Goal: Information Seeking & Learning: Learn about a topic

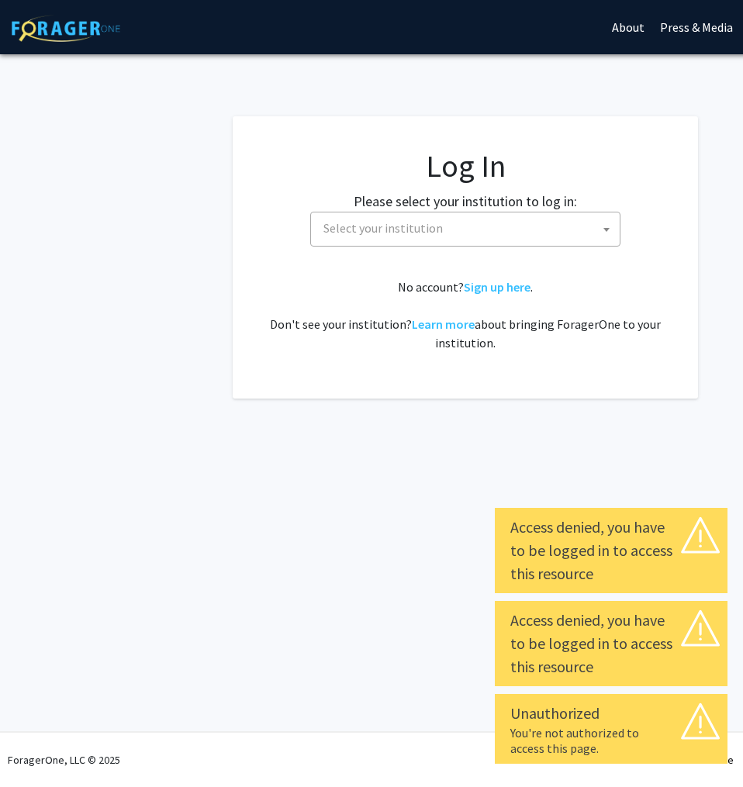
select select
click at [447, 243] on span "Select your institution" at bounding box center [465, 229] width 310 height 35
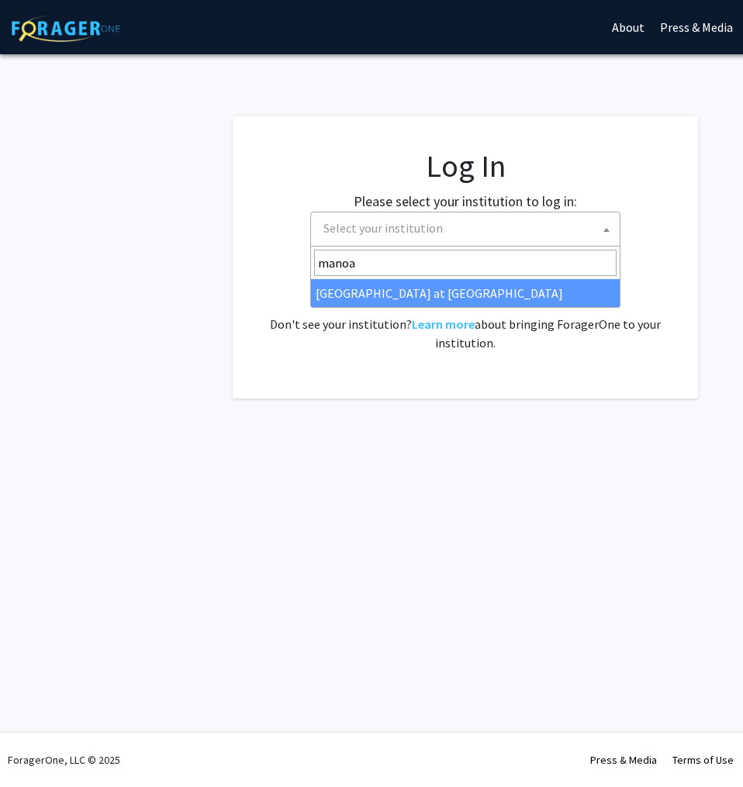
type input "manoa"
select select "18"
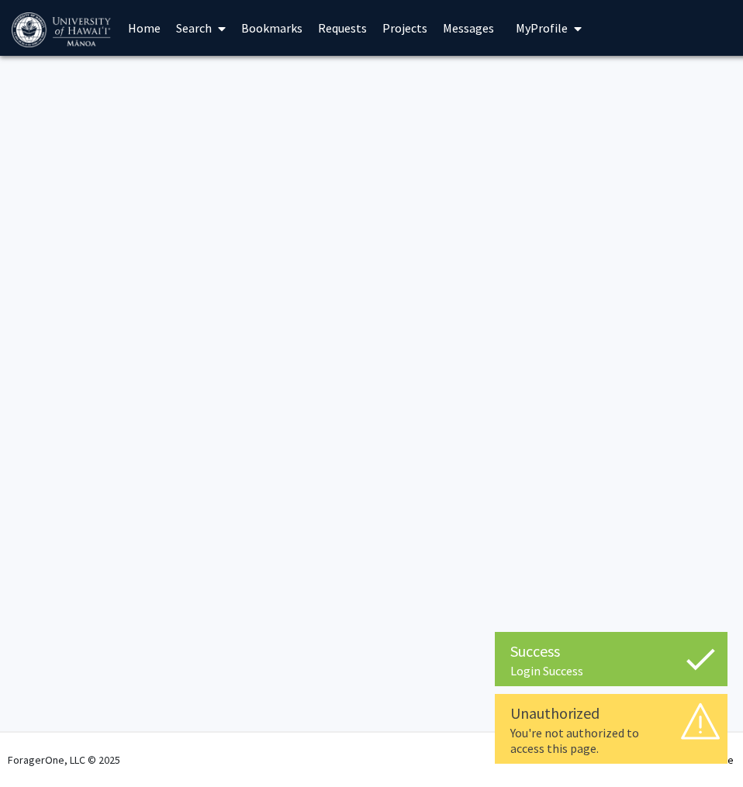
click at [129, 29] on link "Home" at bounding box center [144, 28] width 48 height 54
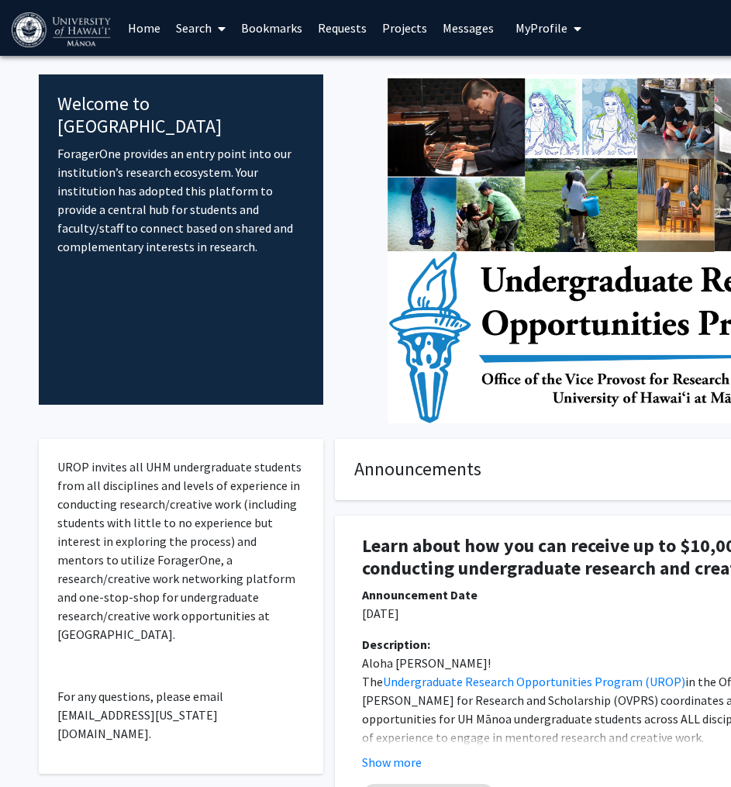
click at [544, 30] on span "My Profile" at bounding box center [542, 28] width 52 height 16
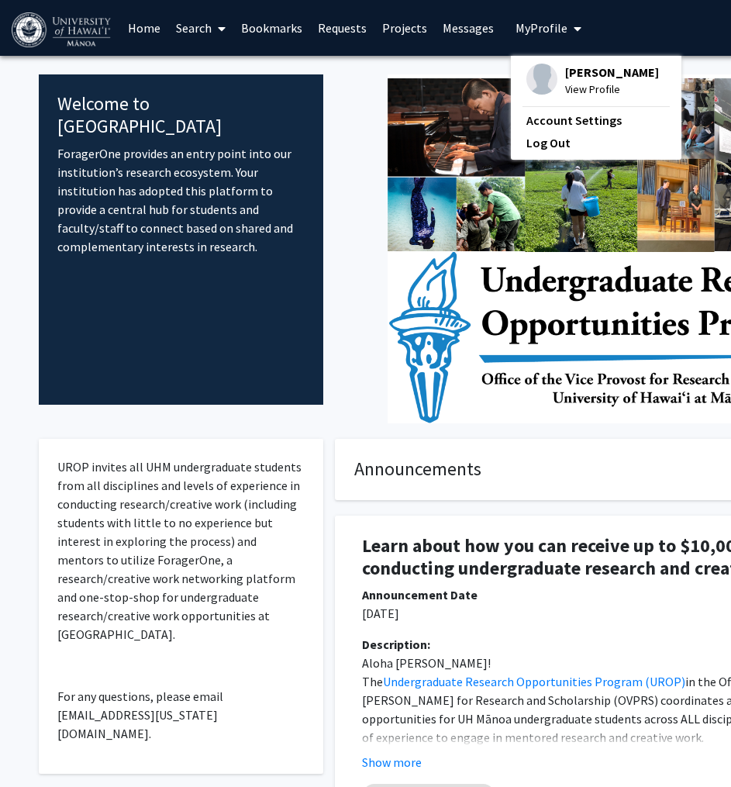
click at [181, 34] on link "Search" at bounding box center [200, 28] width 65 height 54
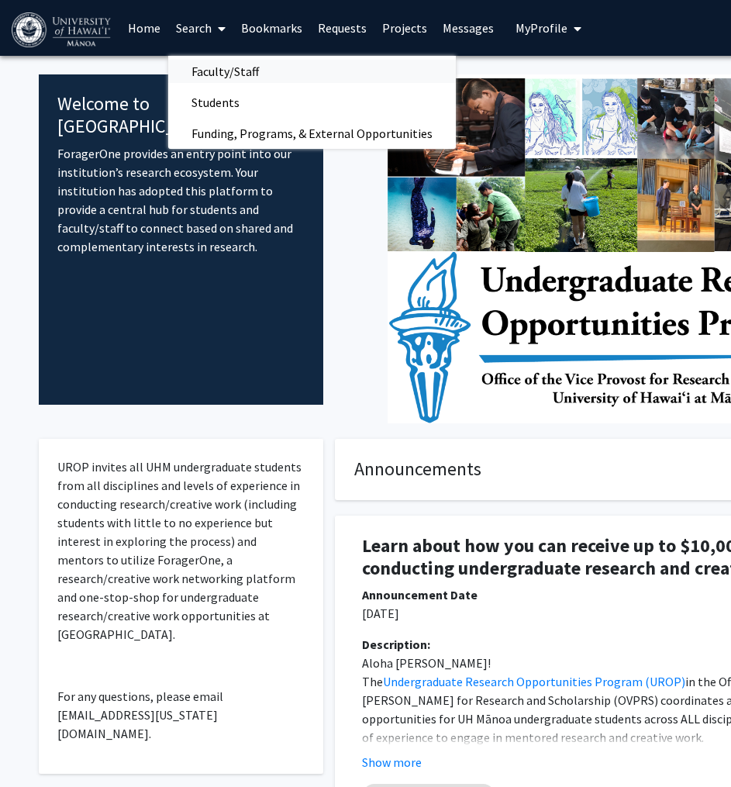
click at [226, 66] on span "Faculty/Staff" at bounding box center [225, 71] width 114 height 31
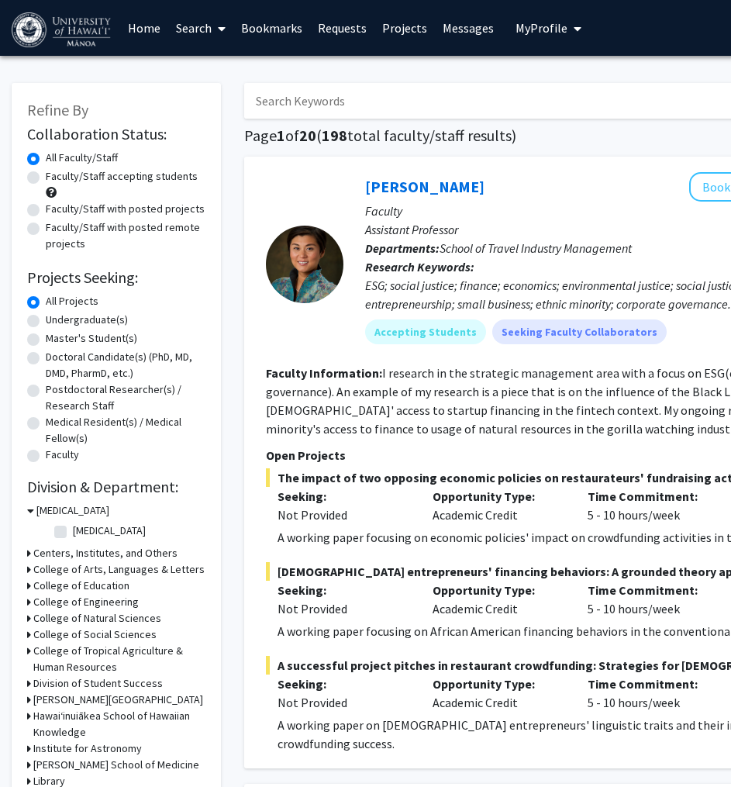
click at [81, 319] on label "Undergraduate(s)" at bounding box center [87, 320] width 82 height 16
click at [56, 319] on input "Undergraduate(s)" at bounding box center [51, 317] width 10 height 10
radio input "true"
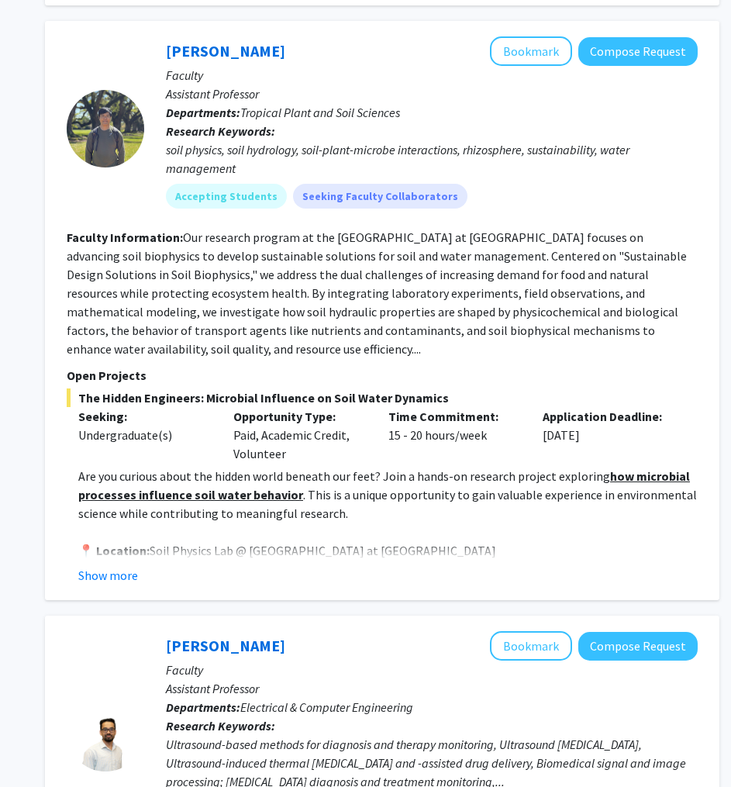
scroll to position [698, 199]
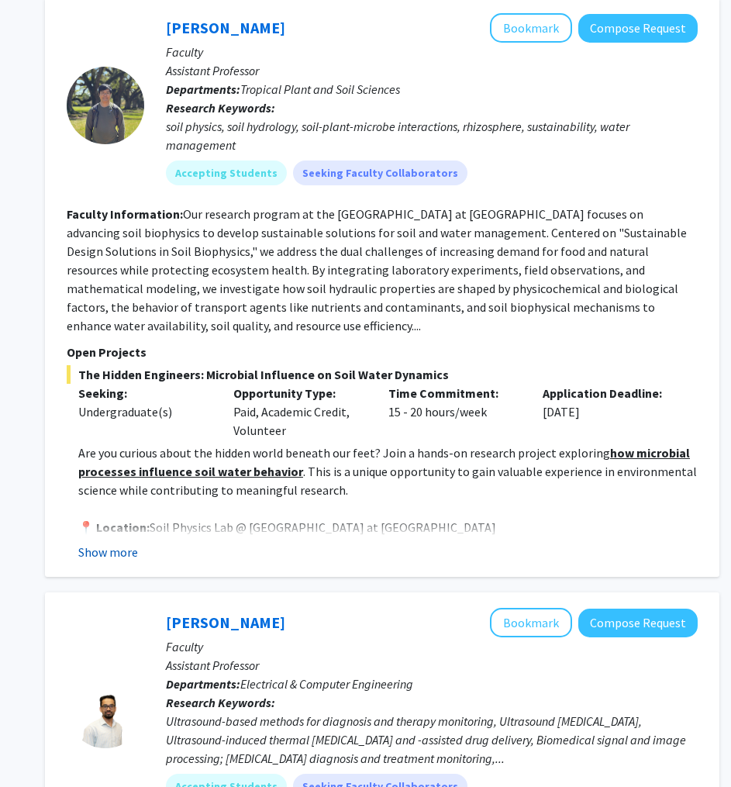
click at [133, 543] on button "Show more" at bounding box center [108, 552] width 60 height 19
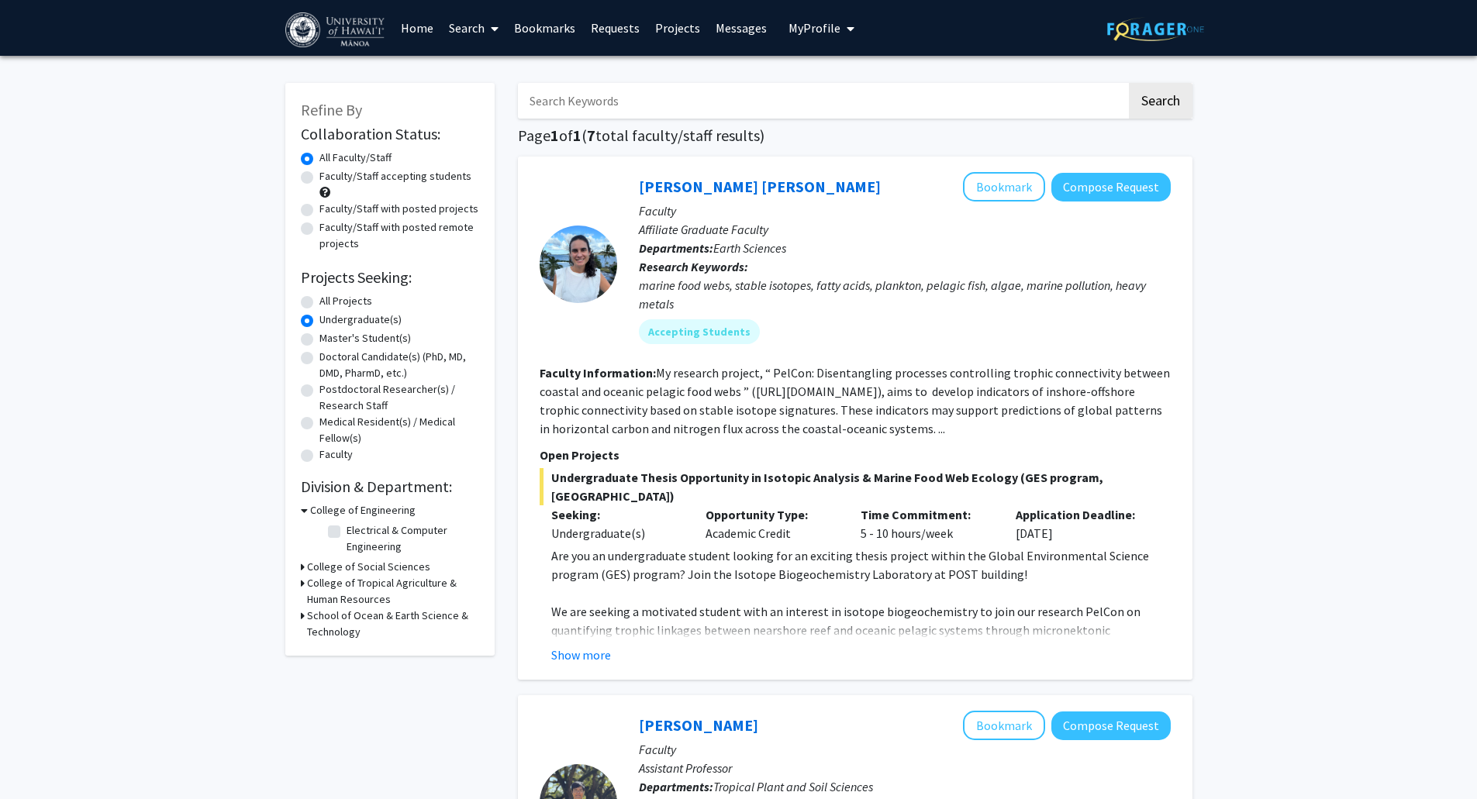
click at [626, 37] on link "Requests" at bounding box center [615, 28] width 64 height 54
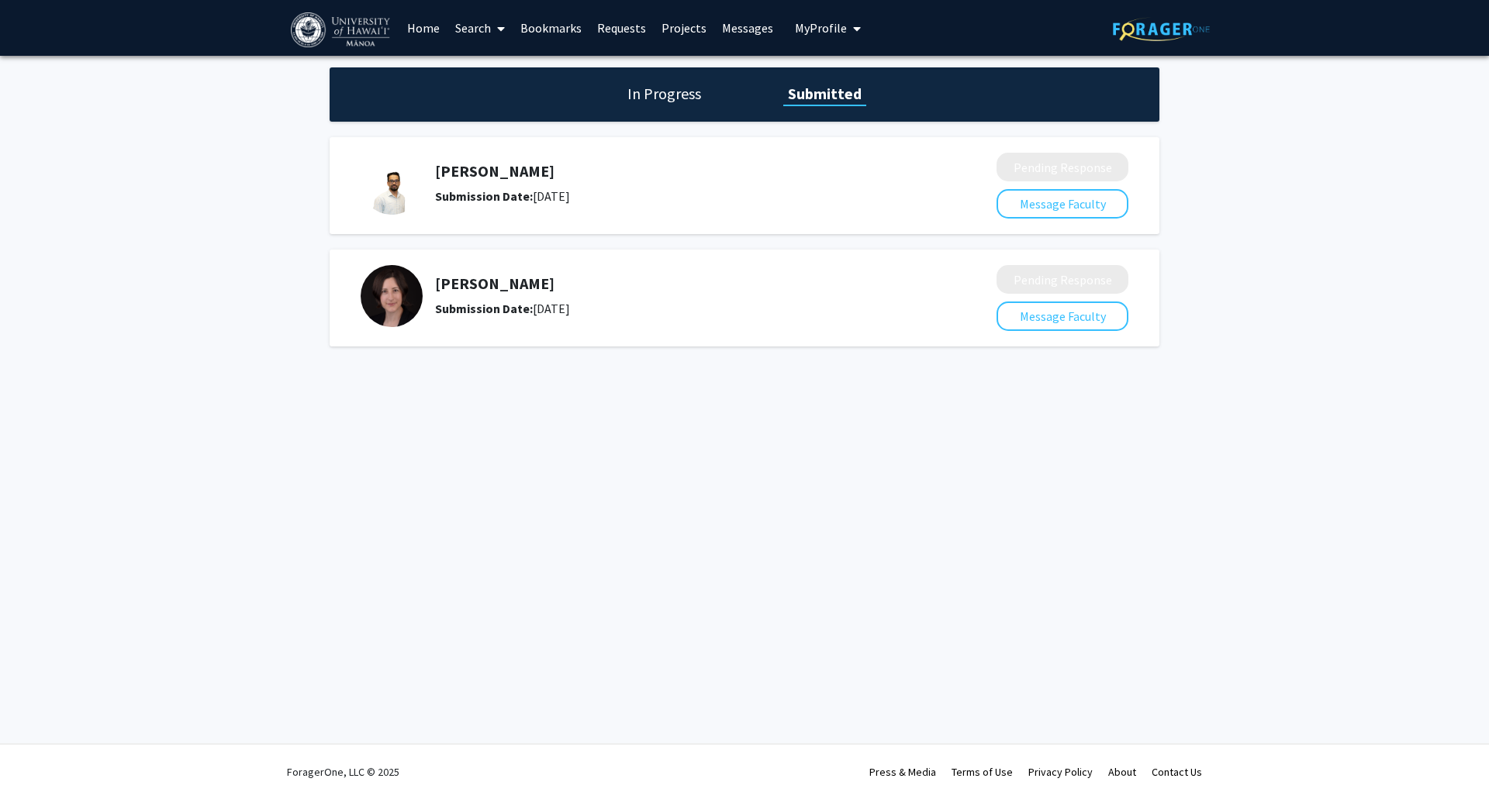
click at [742, 99] on h1 "Submitted" at bounding box center [824, 94] width 83 height 22
click at [693, 102] on h1 "In Progress" at bounding box center [664, 94] width 83 height 22
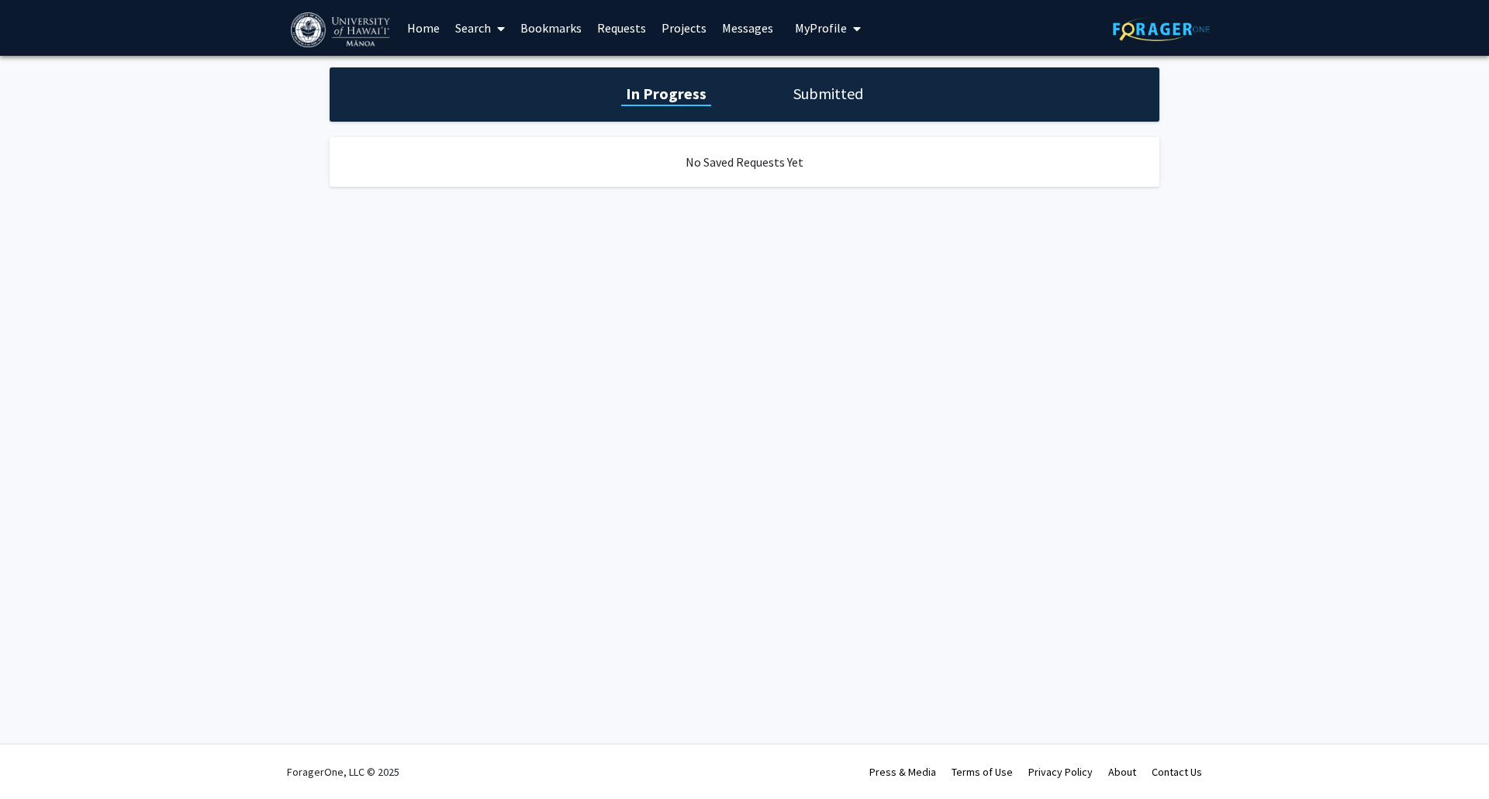
click at [742, 81] on div "In Progress Submitted" at bounding box center [745, 94] width 830 height 54
click at [742, 92] on h1 "Submitted" at bounding box center [828, 94] width 79 height 22
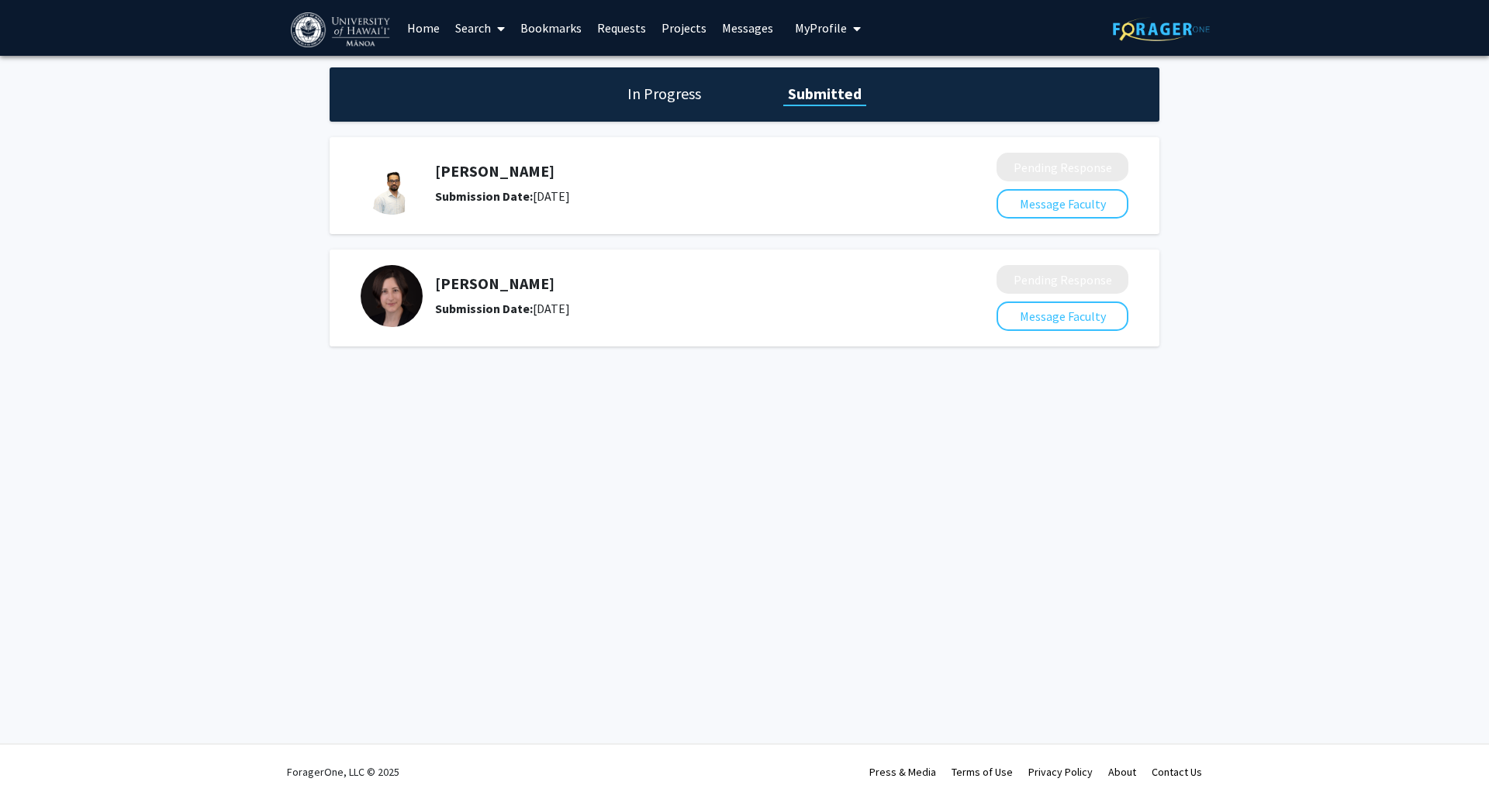
click at [426, 29] on link "Home" at bounding box center [423, 28] width 48 height 54
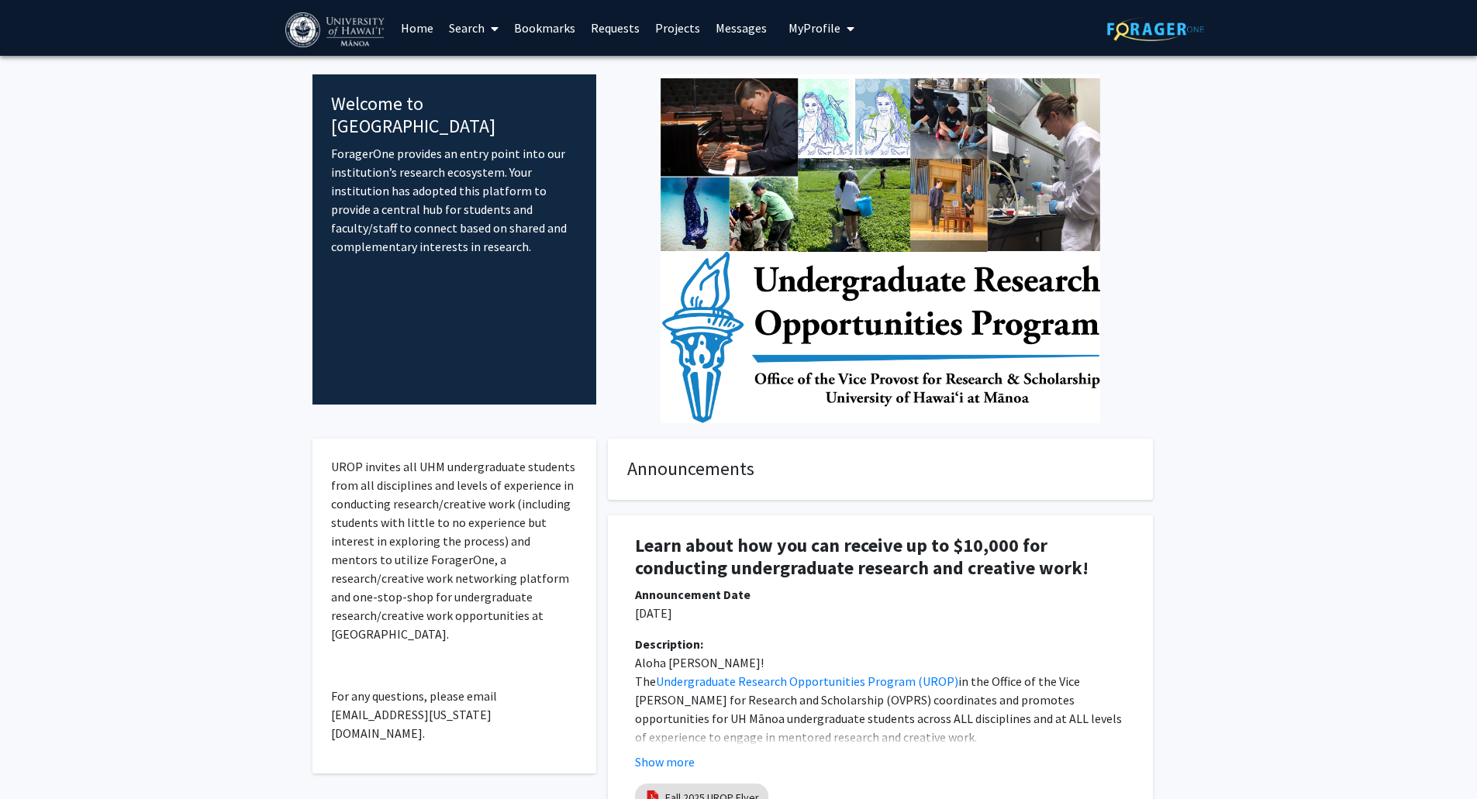
click at [461, 31] on link "Search" at bounding box center [473, 28] width 65 height 54
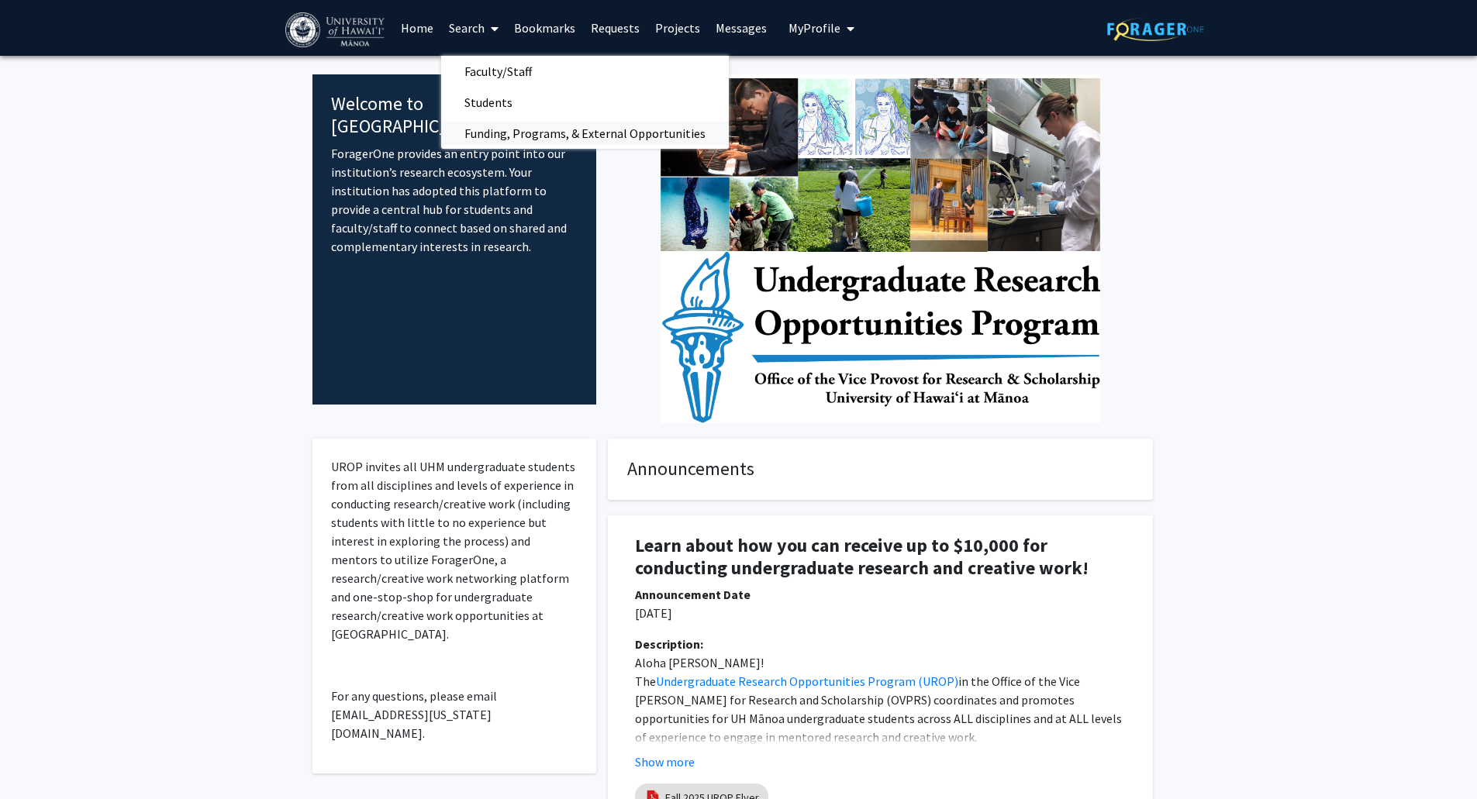
click at [508, 124] on span "Funding, Programs, & External Opportunities" at bounding box center [585, 133] width 288 height 31
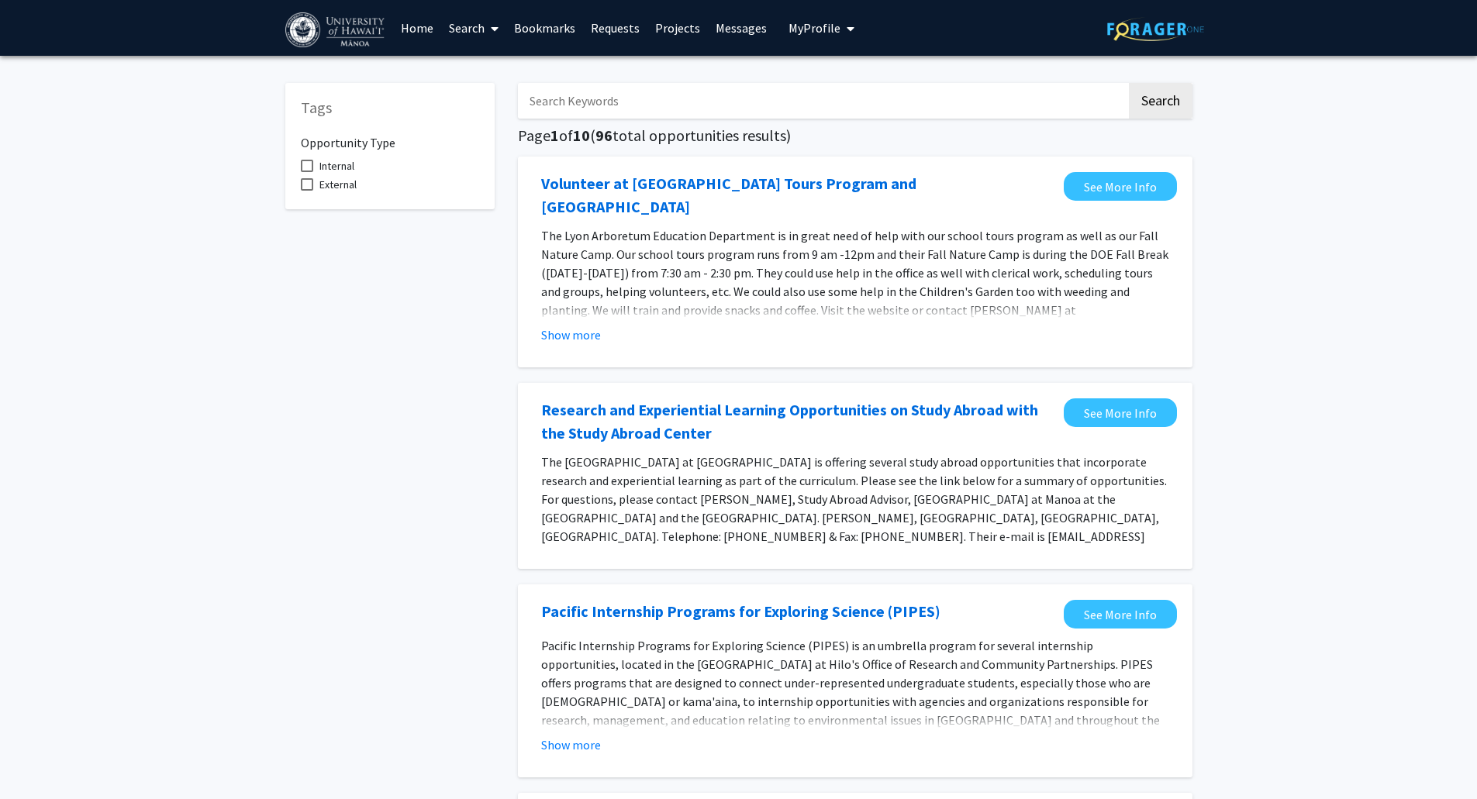
click at [337, 181] on span "External" at bounding box center [337, 184] width 37 height 19
click at [307, 191] on input "External" at bounding box center [306, 191] width 1 height 1
checkbox input "true"
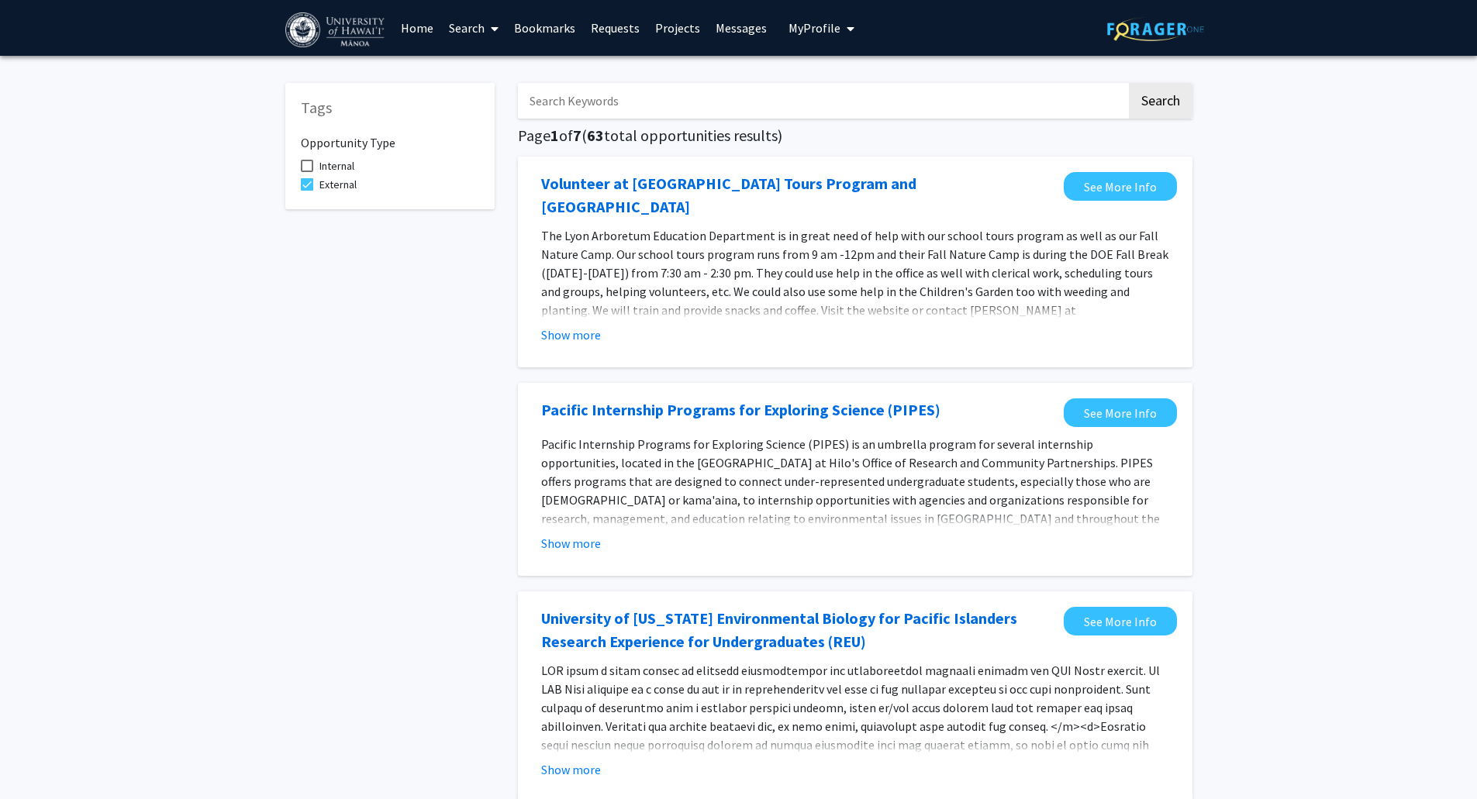
click at [339, 166] on span "Internal" at bounding box center [336, 166] width 35 height 19
click at [307, 172] on input "Internal" at bounding box center [306, 172] width 1 height 1
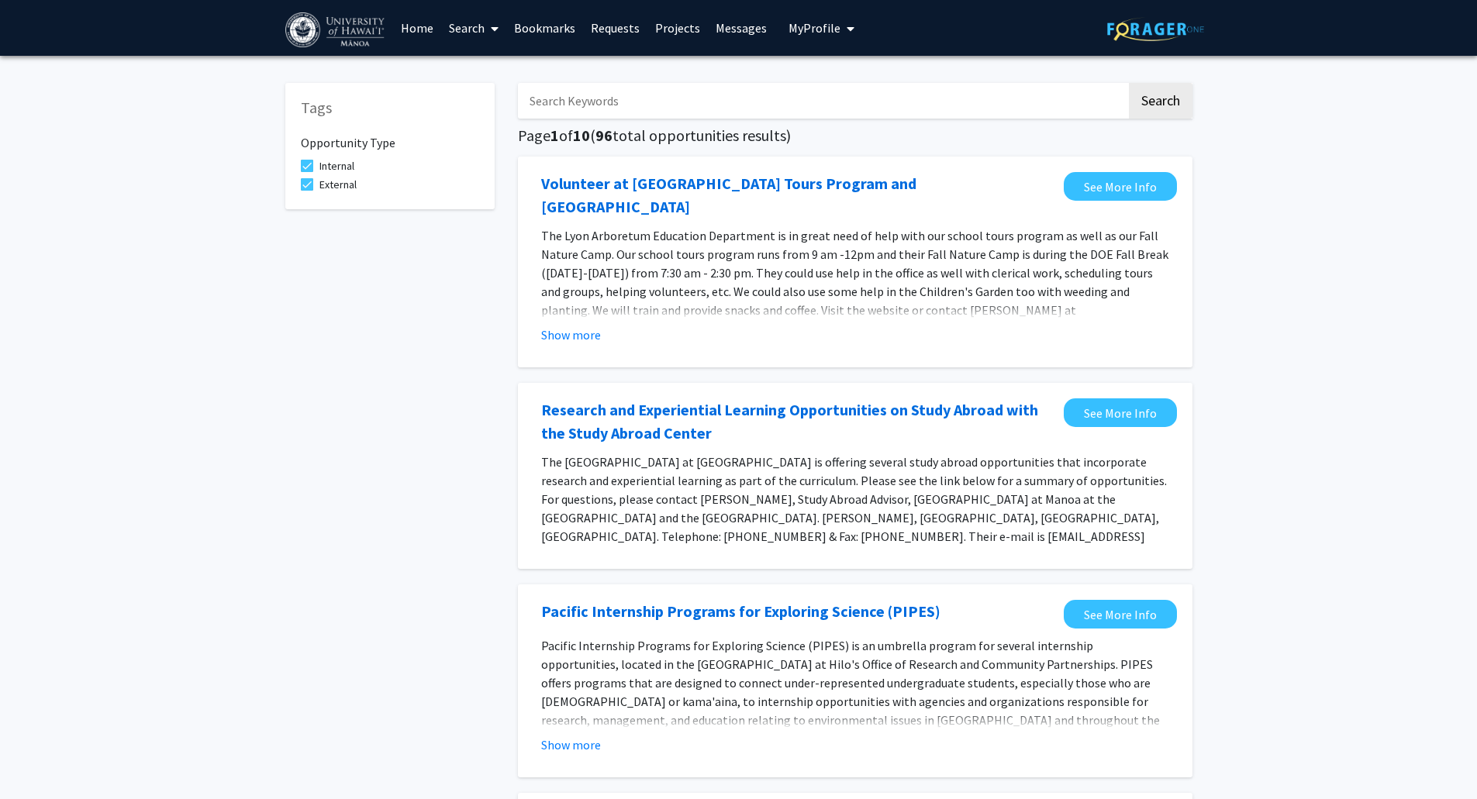
click at [339, 166] on span "Internal" at bounding box center [336, 166] width 35 height 19
click at [307, 172] on input "Internal" at bounding box center [306, 172] width 1 height 1
checkbox input "false"
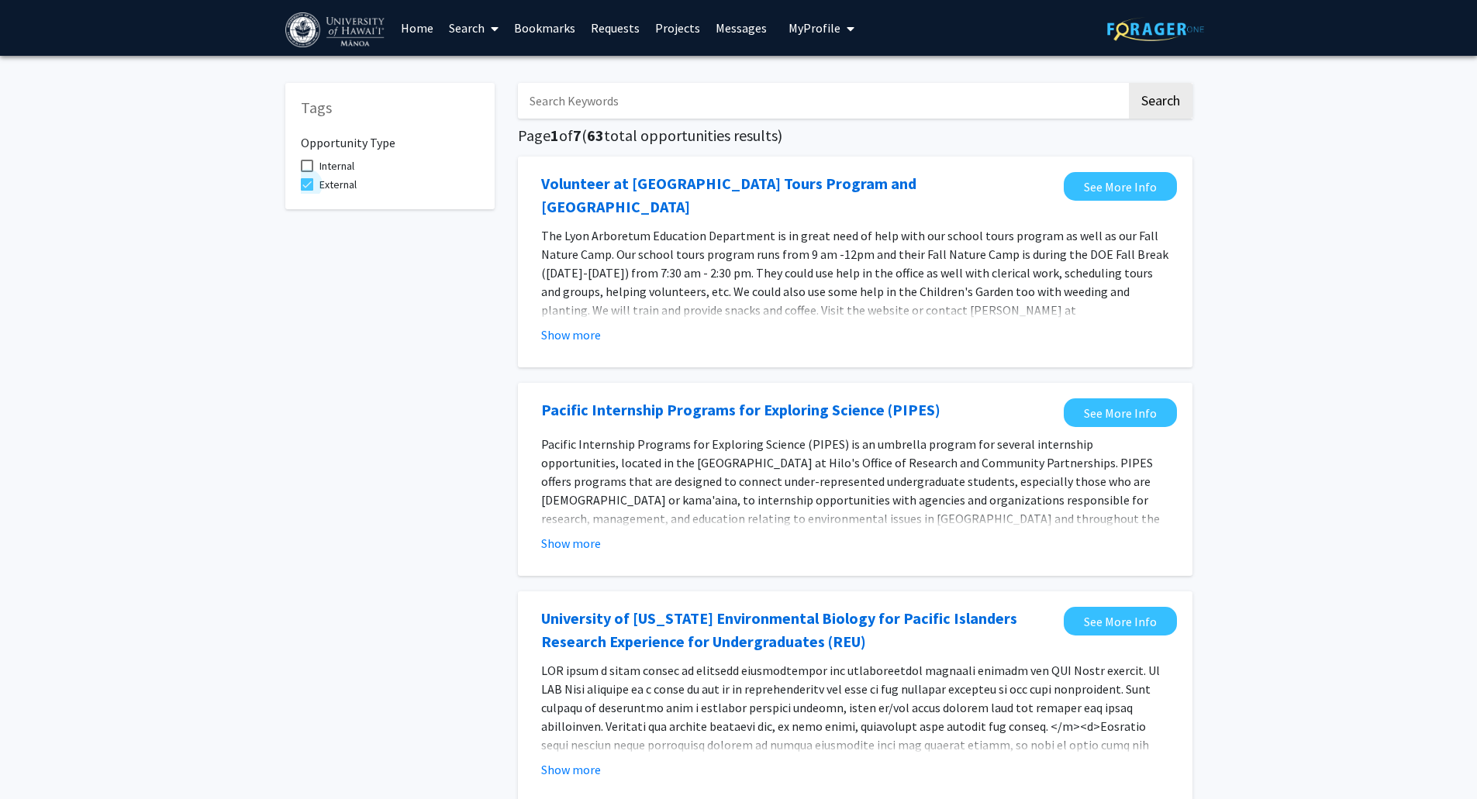
click at [340, 185] on span "External" at bounding box center [337, 184] width 37 height 19
click at [307, 191] on input "External" at bounding box center [306, 191] width 1 height 1
checkbox input "false"
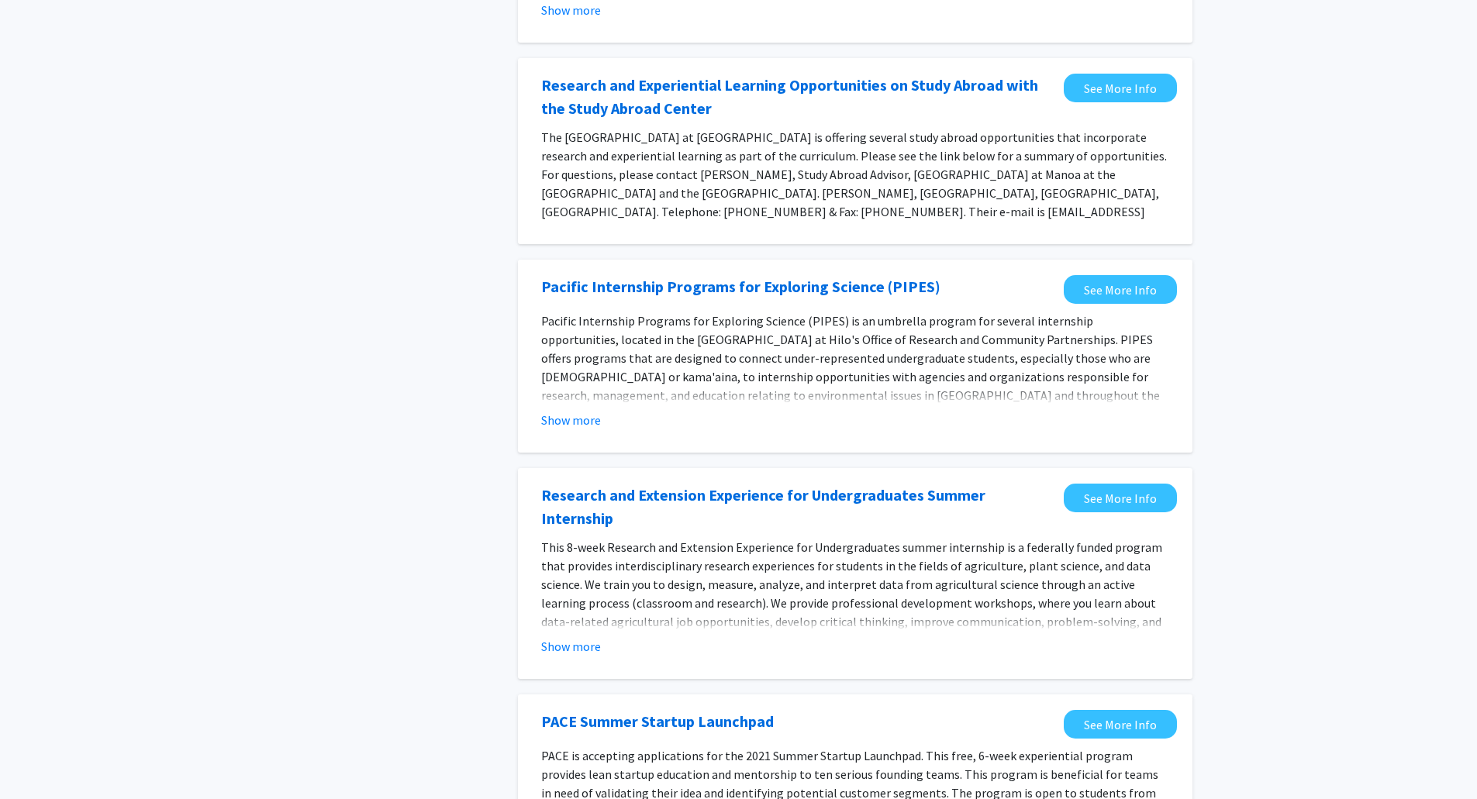
scroll to position [388, 0]
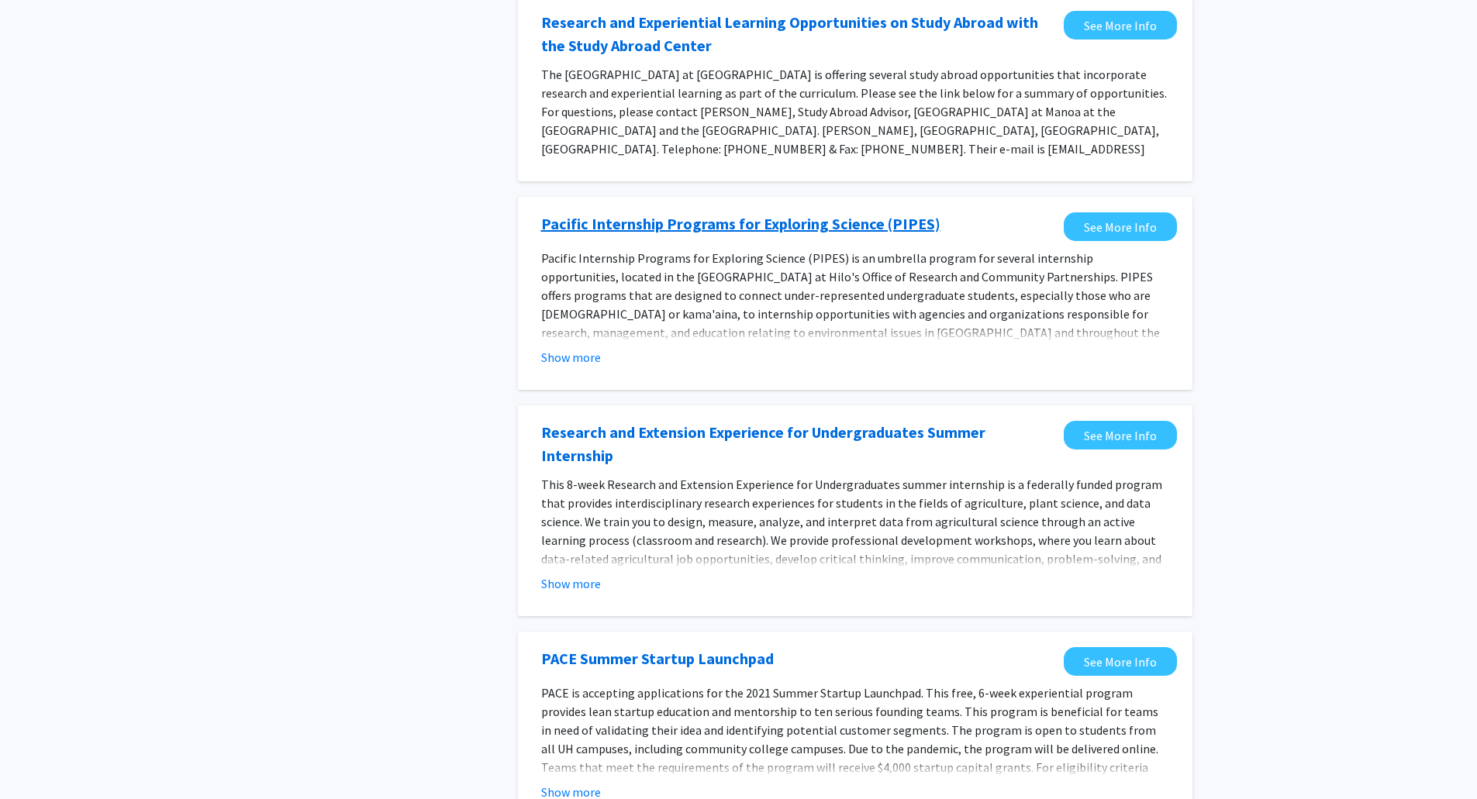
click at [742, 212] on link "Pacific Internship Programs for Exploring Science (PIPES)" at bounding box center [740, 223] width 399 height 23
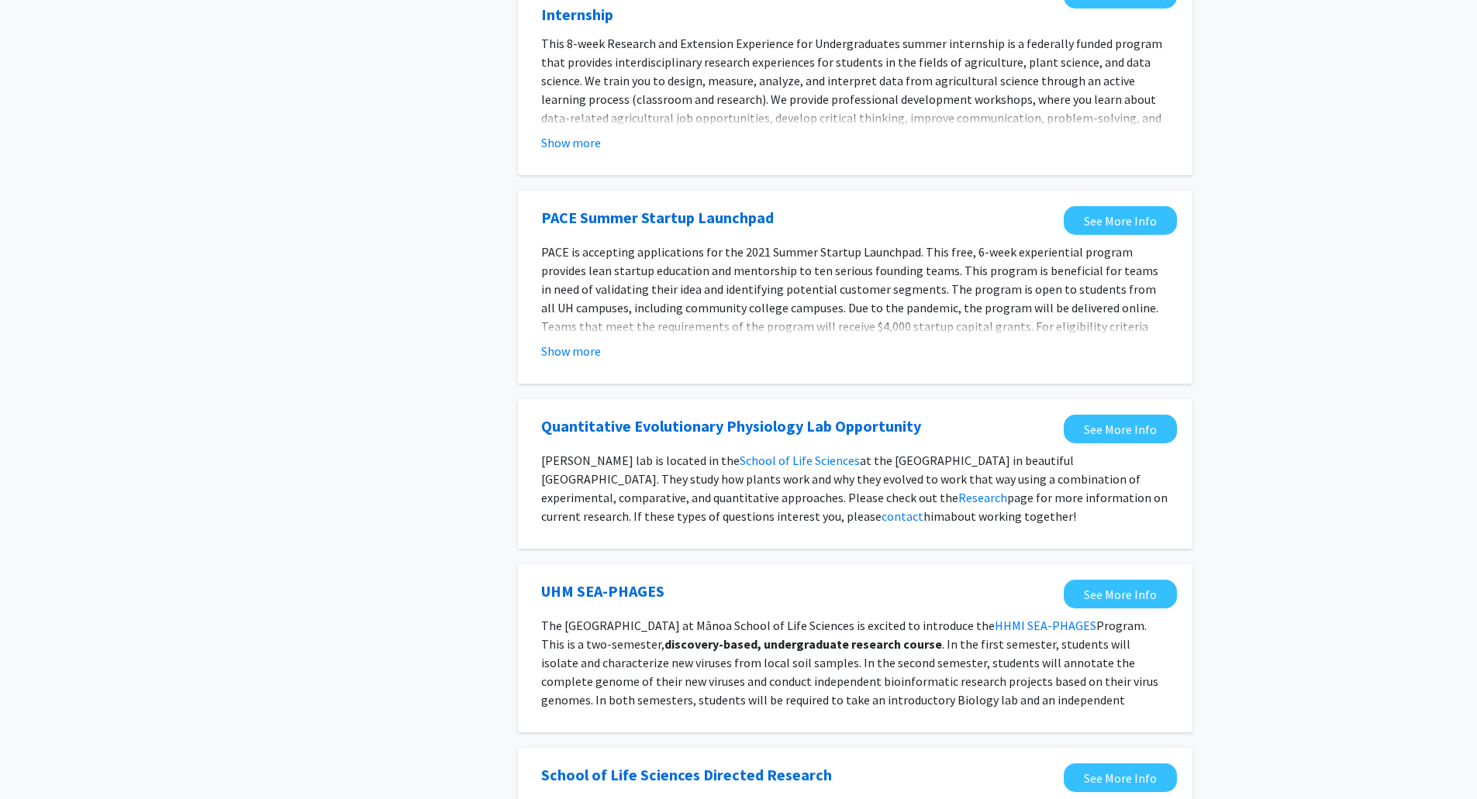
scroll to position [853, 0]
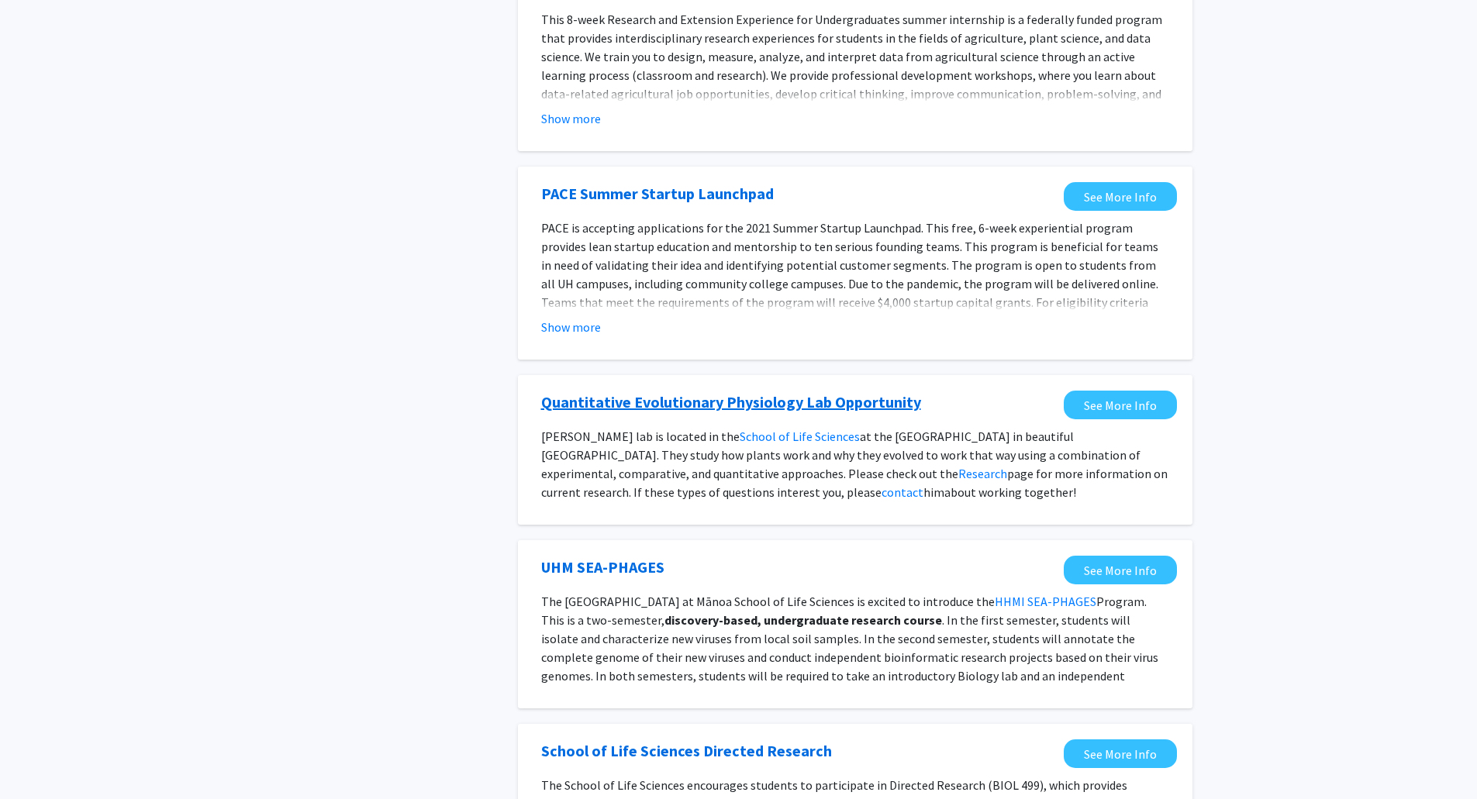
click at [742, 391] on link "Quantitative Evolutionary Physiology Lab Opportunity" at bounding box center [731, 402] width 380 height 23
click at [621, 556] on link "UHM SEA-PHAGES" at bounding box center [602, 567] width 123 height 23
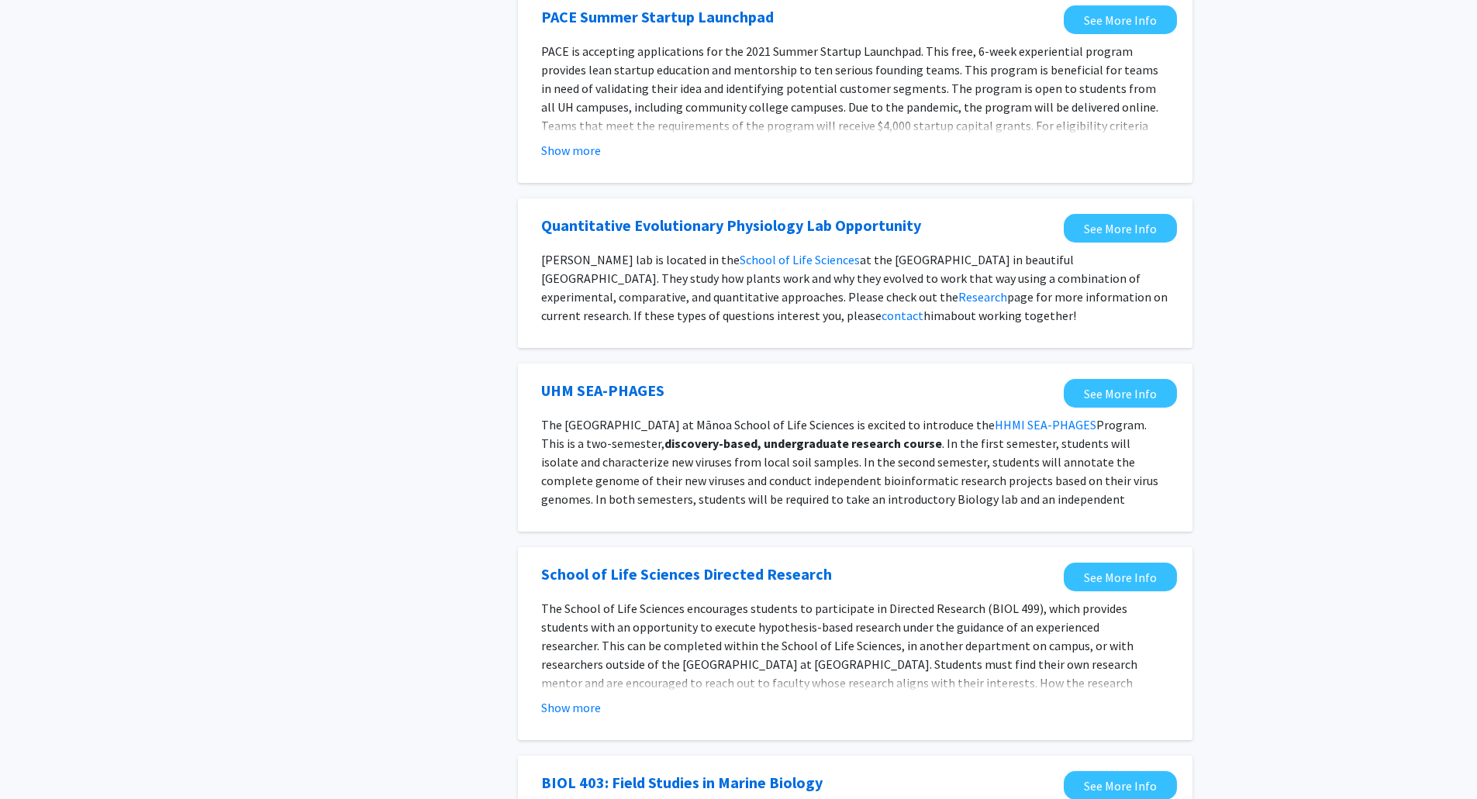
scroll to position [1086, 0]
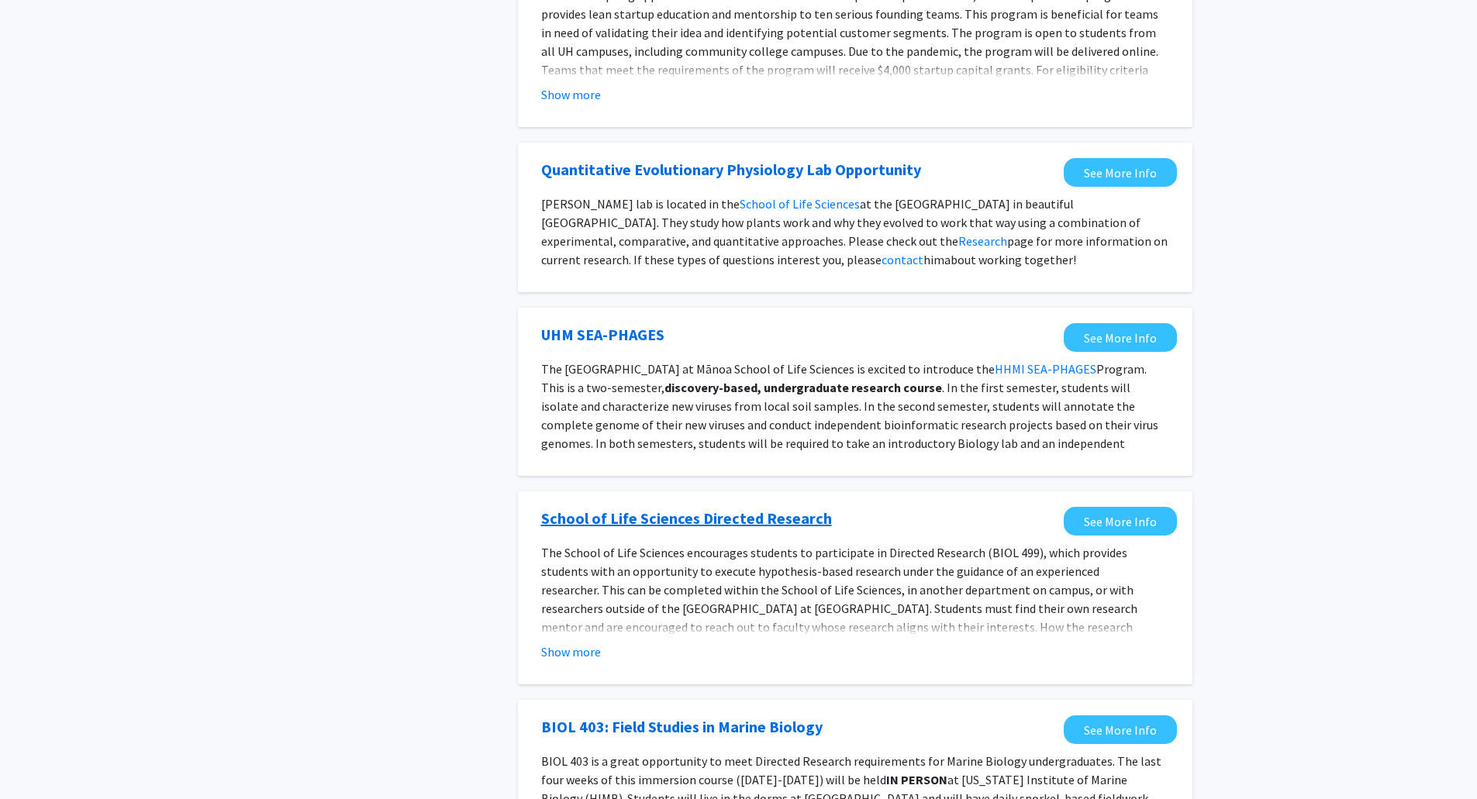
click at [742, 507] on link "School of Life Sciences Directed Research" at bounding box center [686, 518] width 291 height 23
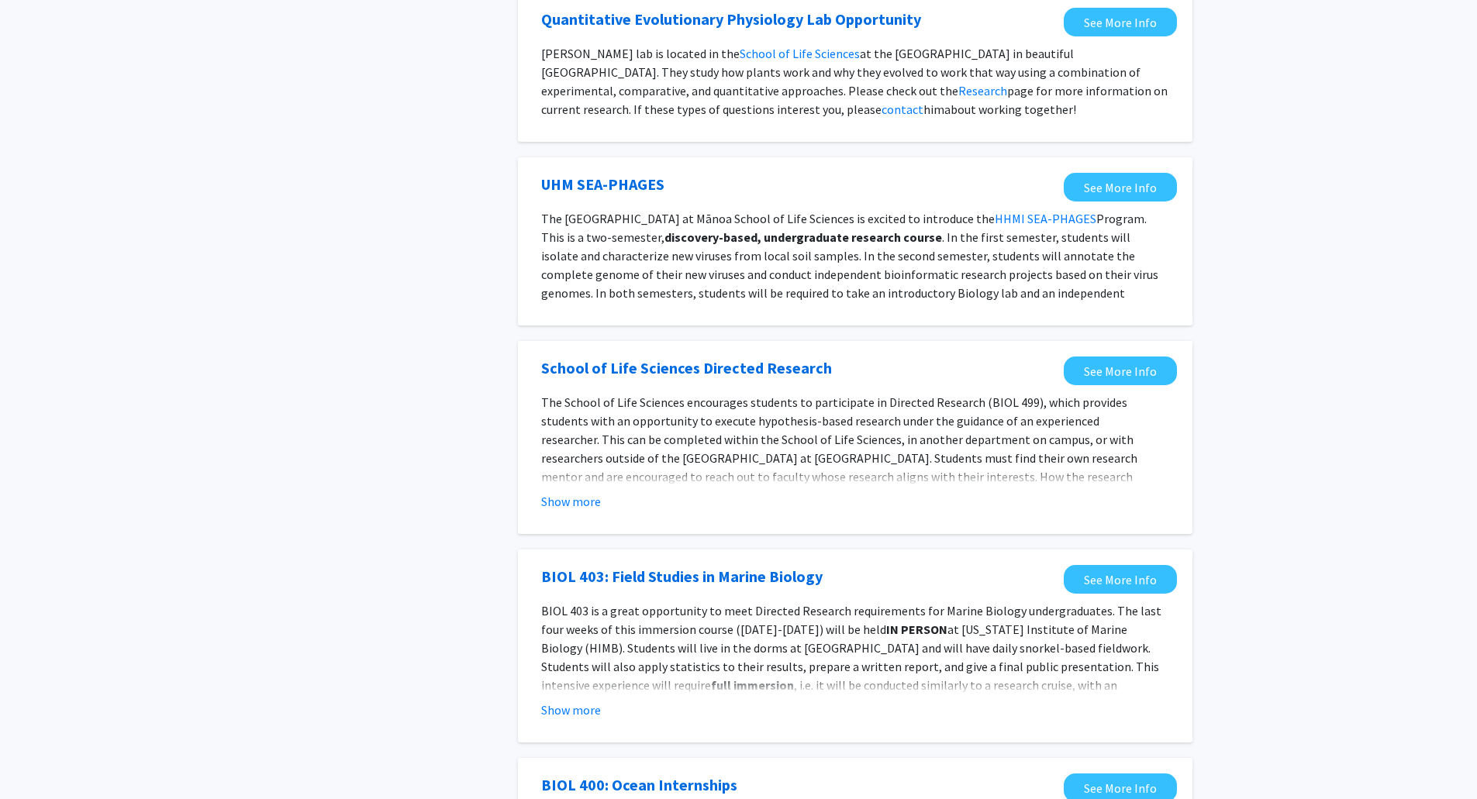
scroll to position [1396, 0]
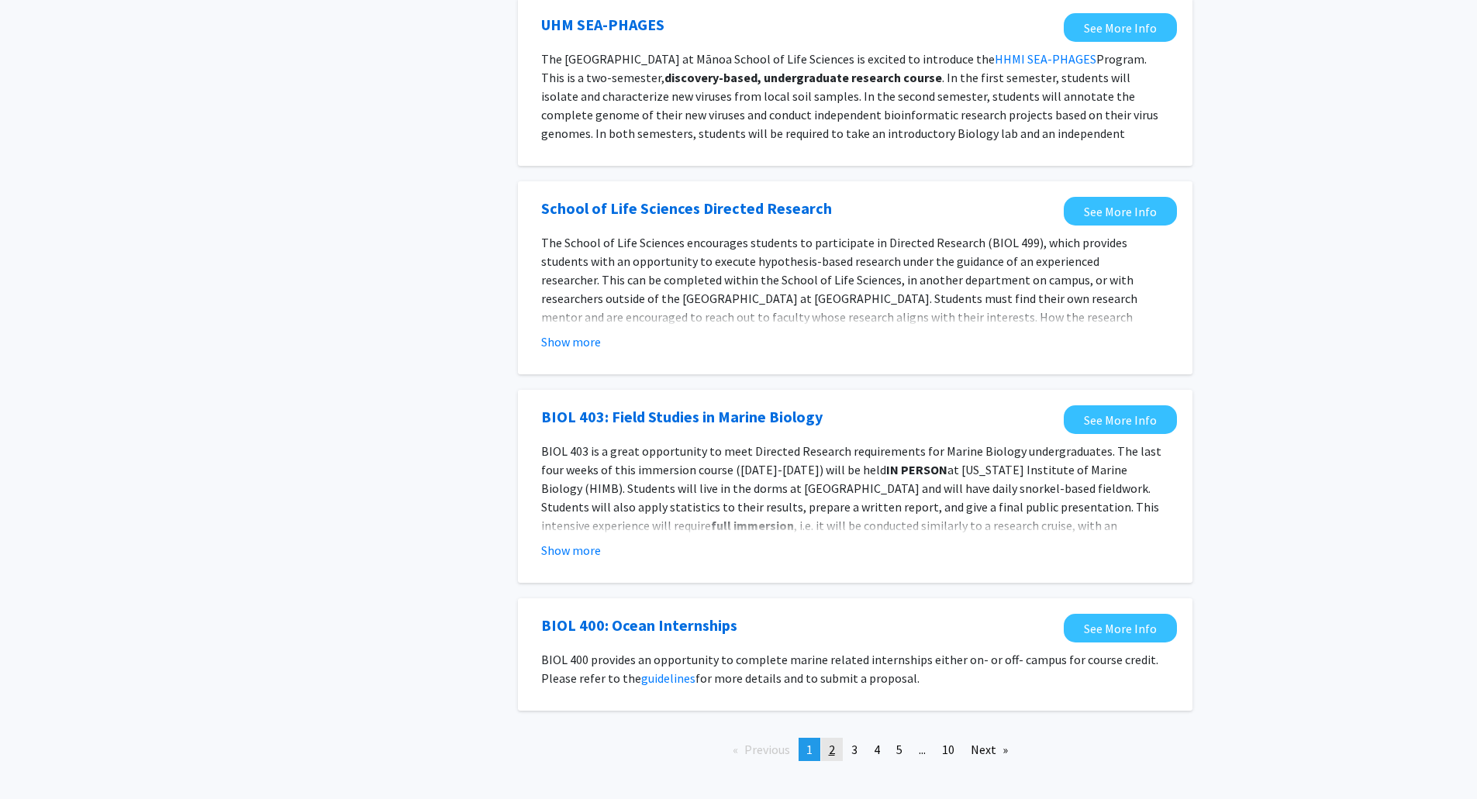
click at [742, 742] on span "2" at bounding box center [832, 750] width 6 height 16
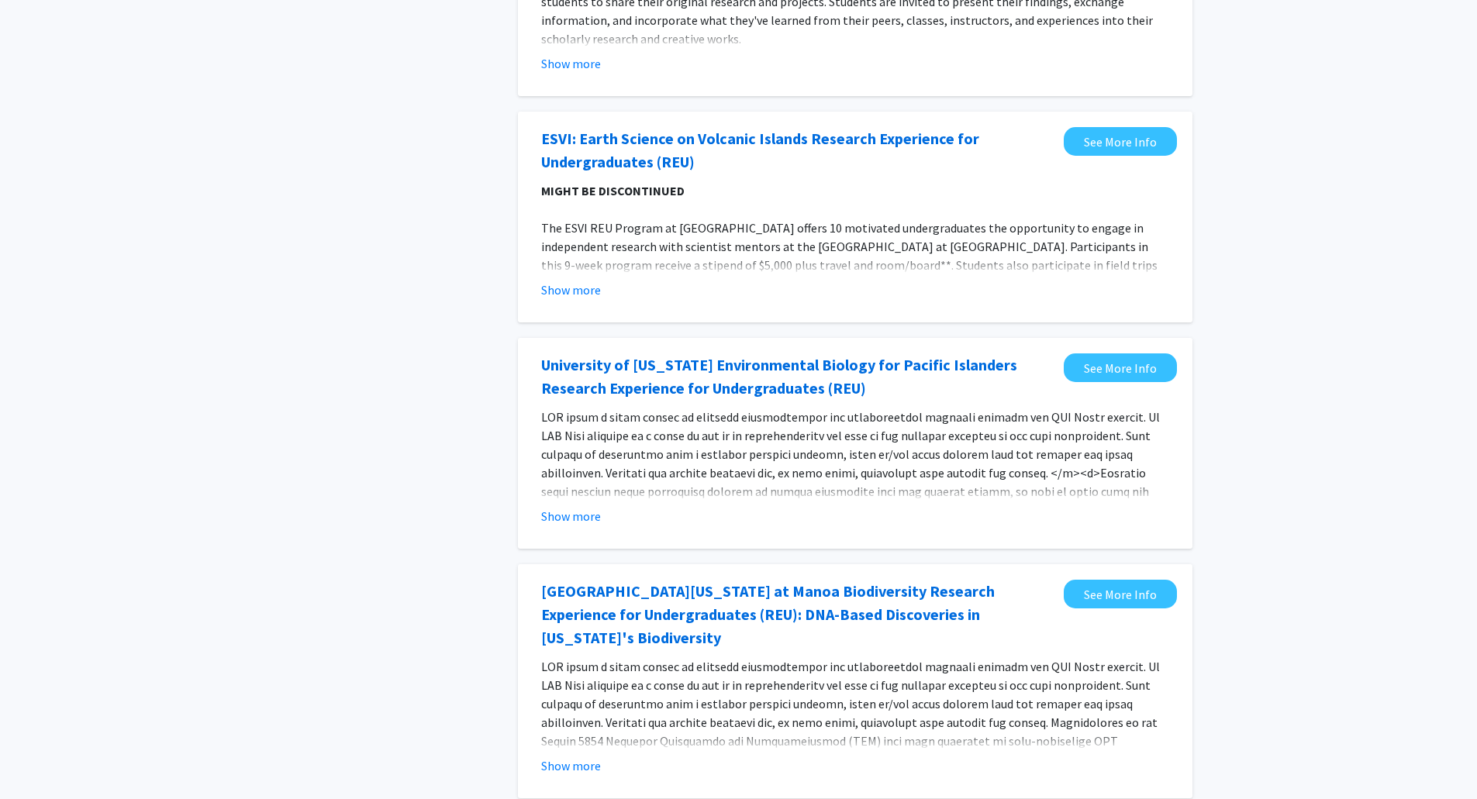
scroll to position [310, 0]
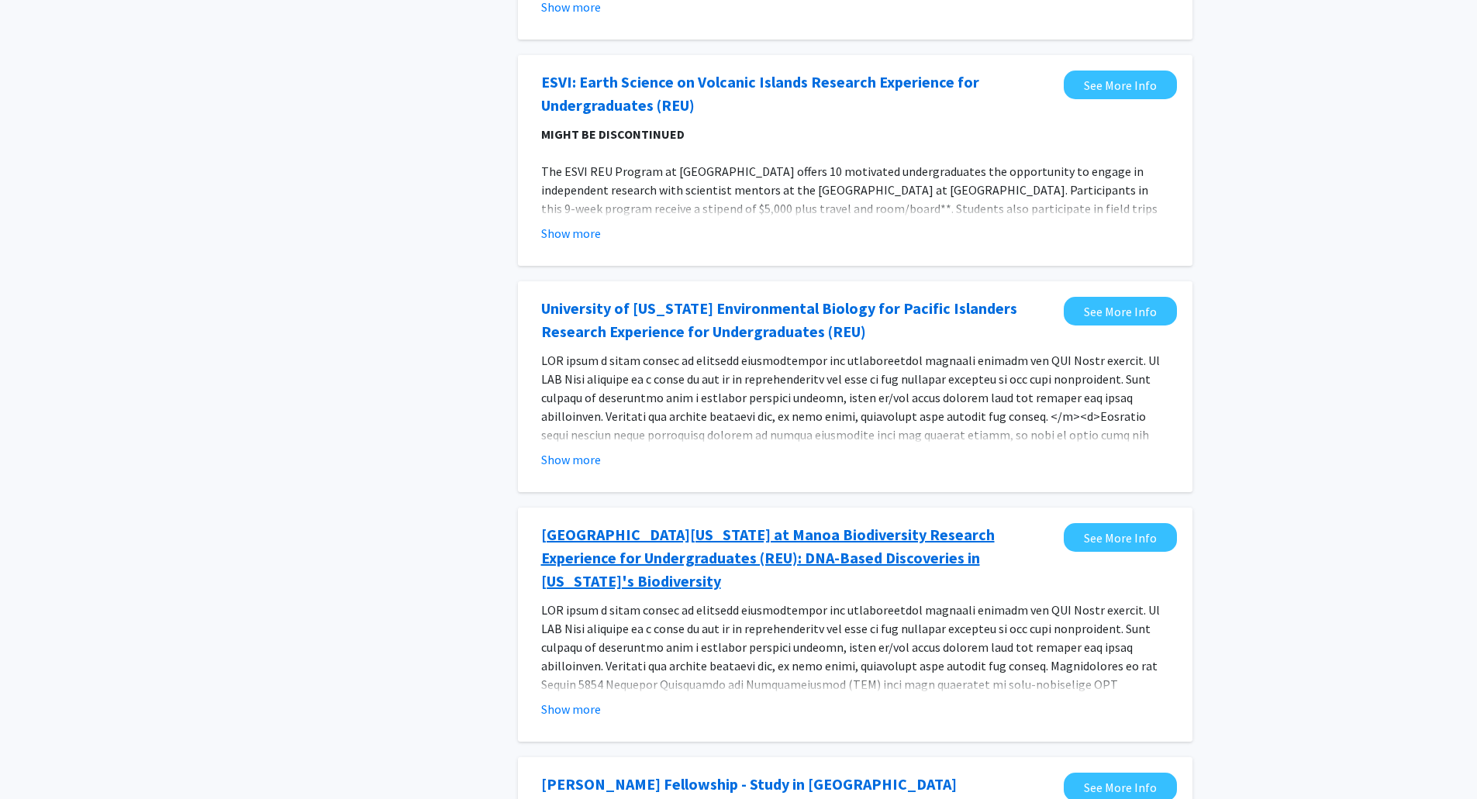
click at [742, 542] on link "University of Hawaii at Manoa Biodiversity Research Experience for Undergraduat…" at bounding box center [798, 558] width 515 height 70
